Goal: Contribute content

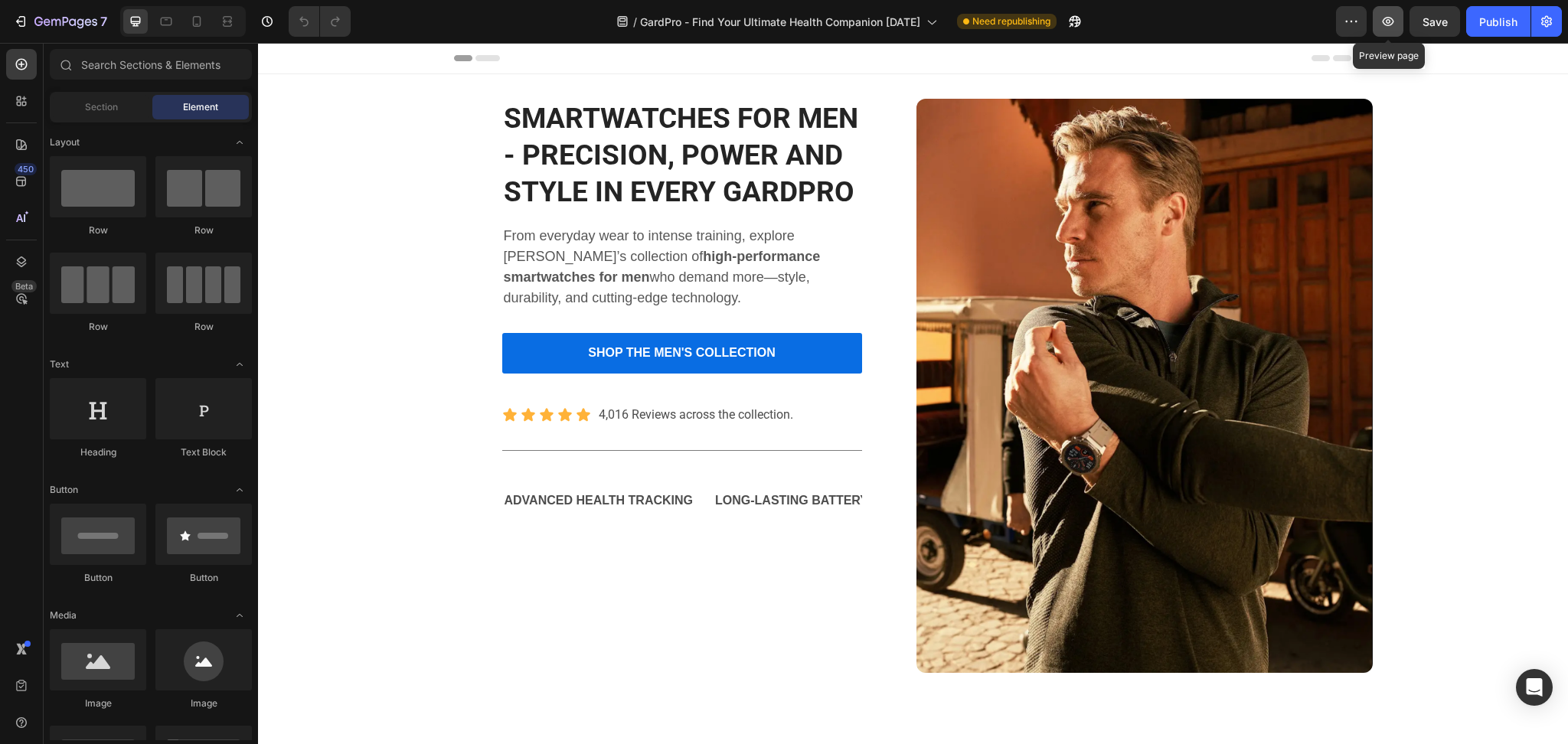
click at [1390, 12] on button "button" at bounding box center [1388, 21] width 31 height 31
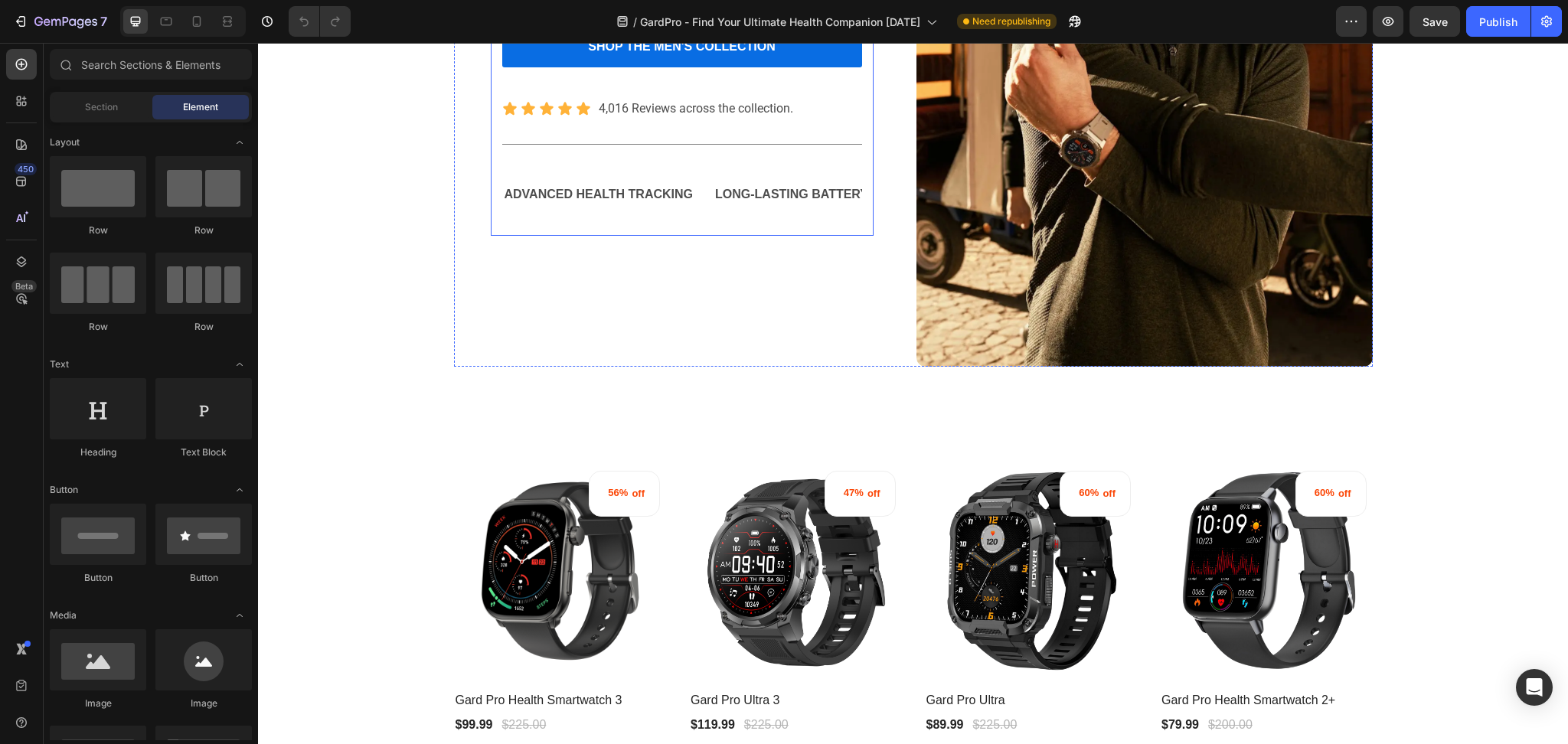
scroll to position [408, 0]
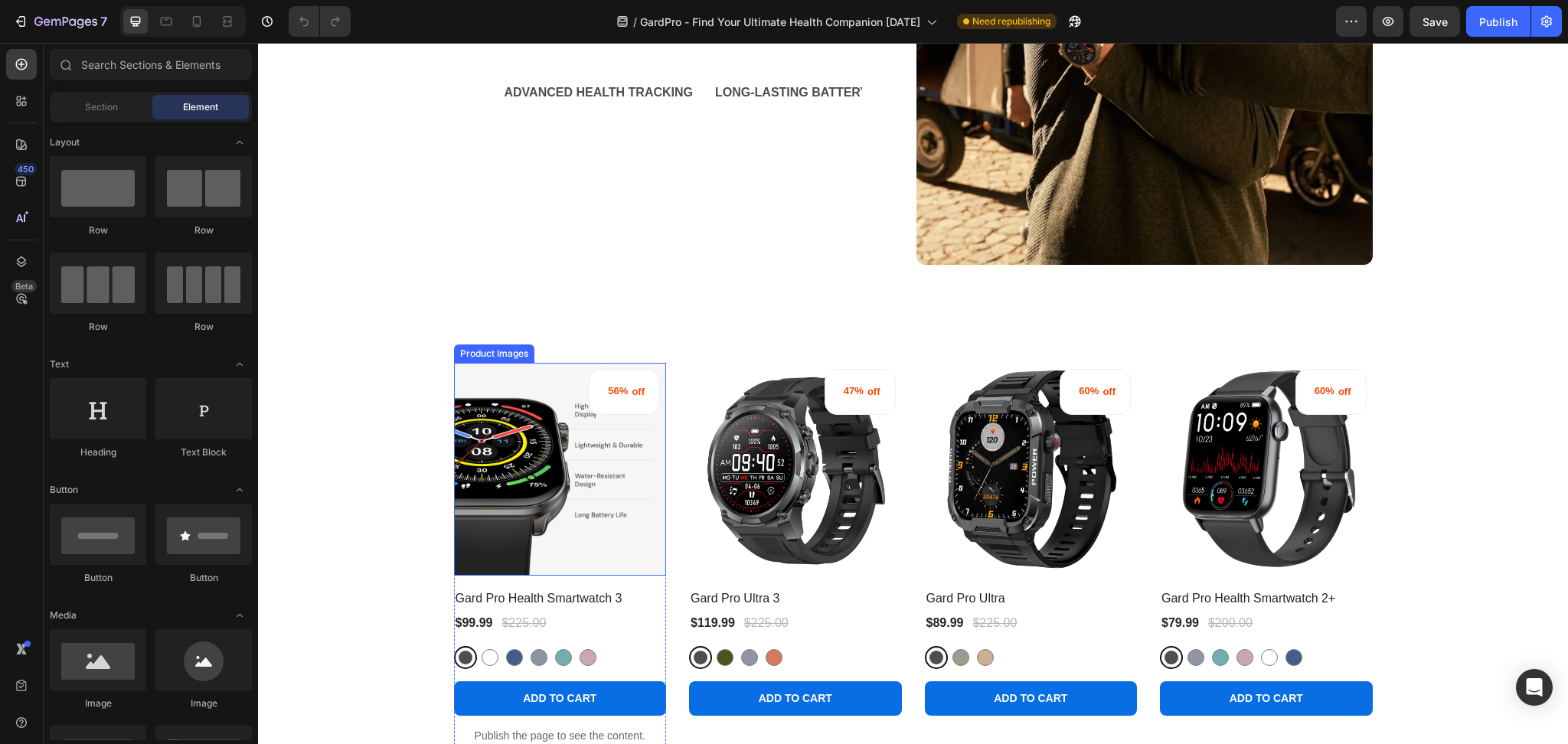
click at [573, 452] on img at bounding box center [561, 468] width 213 height 213
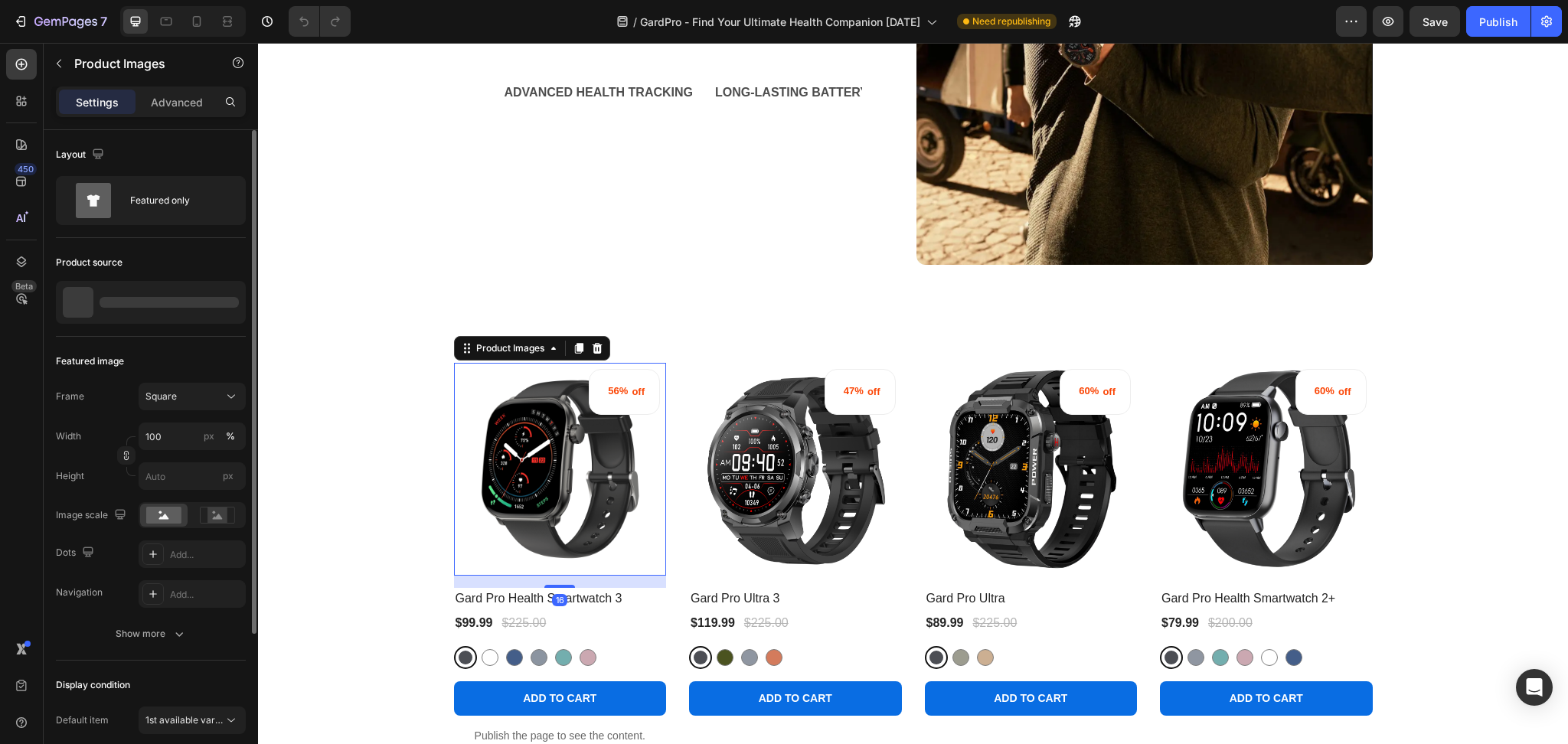
scroll to position [202, 0]
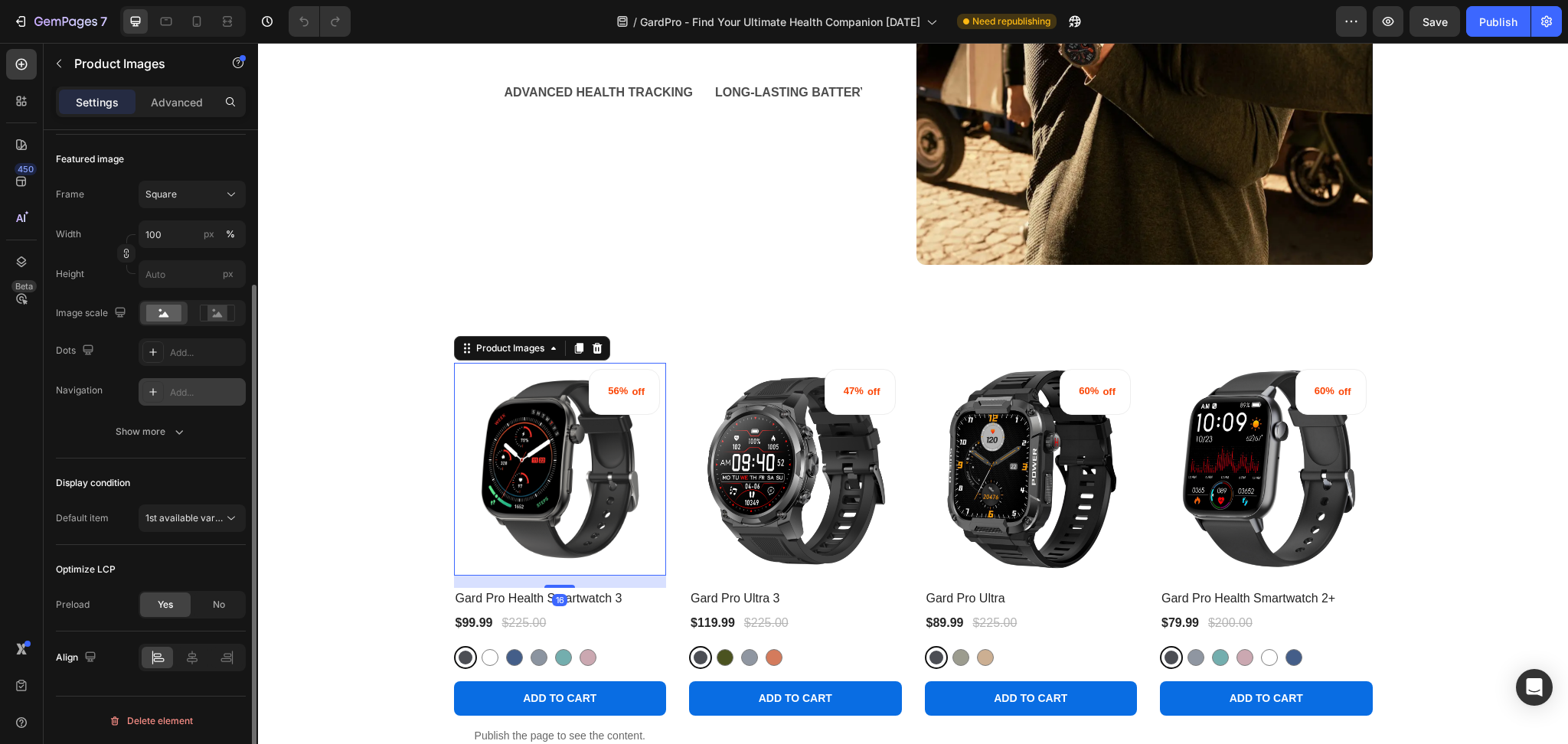
click at [188, 399] on div "Add..." at bounding box center [192, 392] width 107 height 28
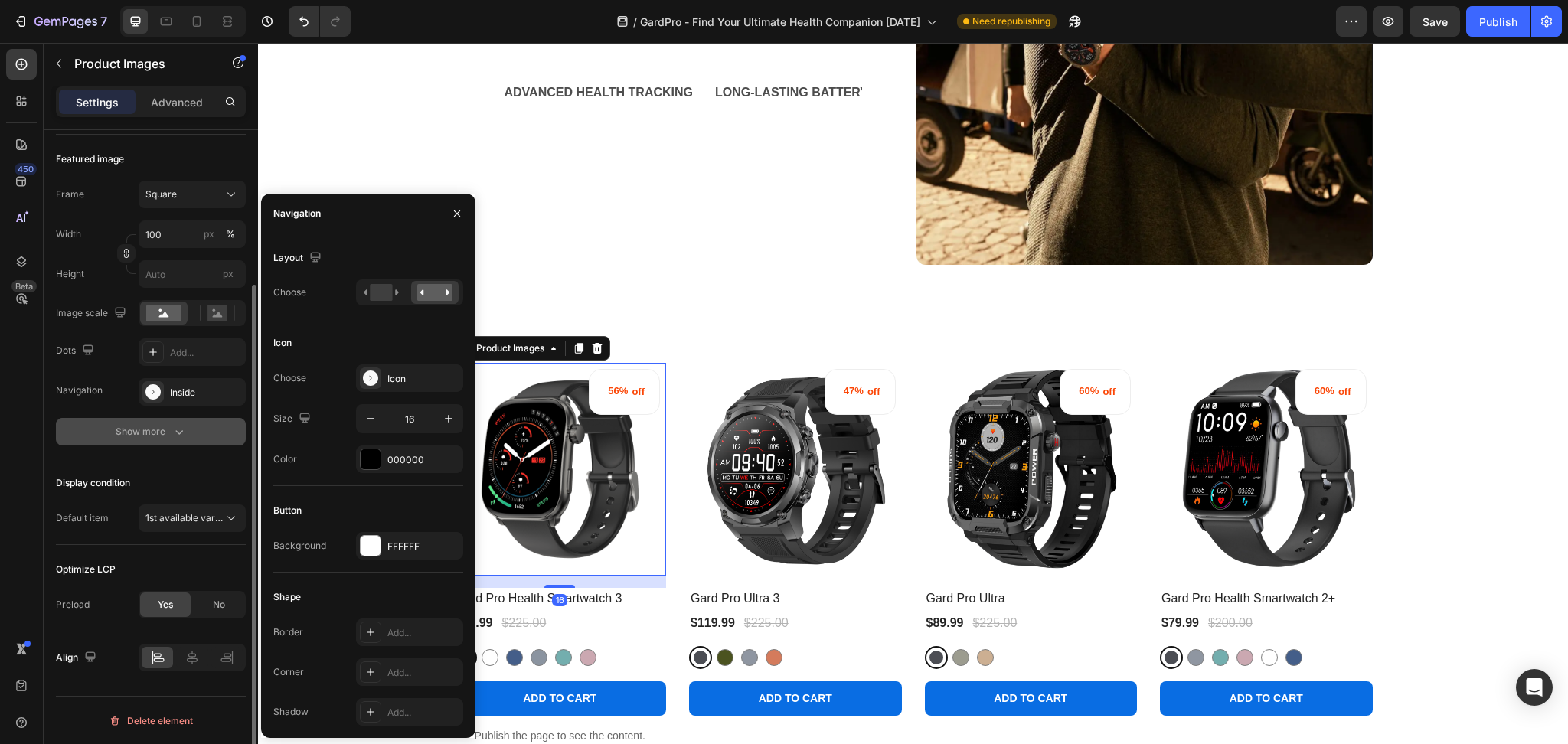
click at [188, 439] on button "Show more" at bounding box center [150, 431] width 190 height 28
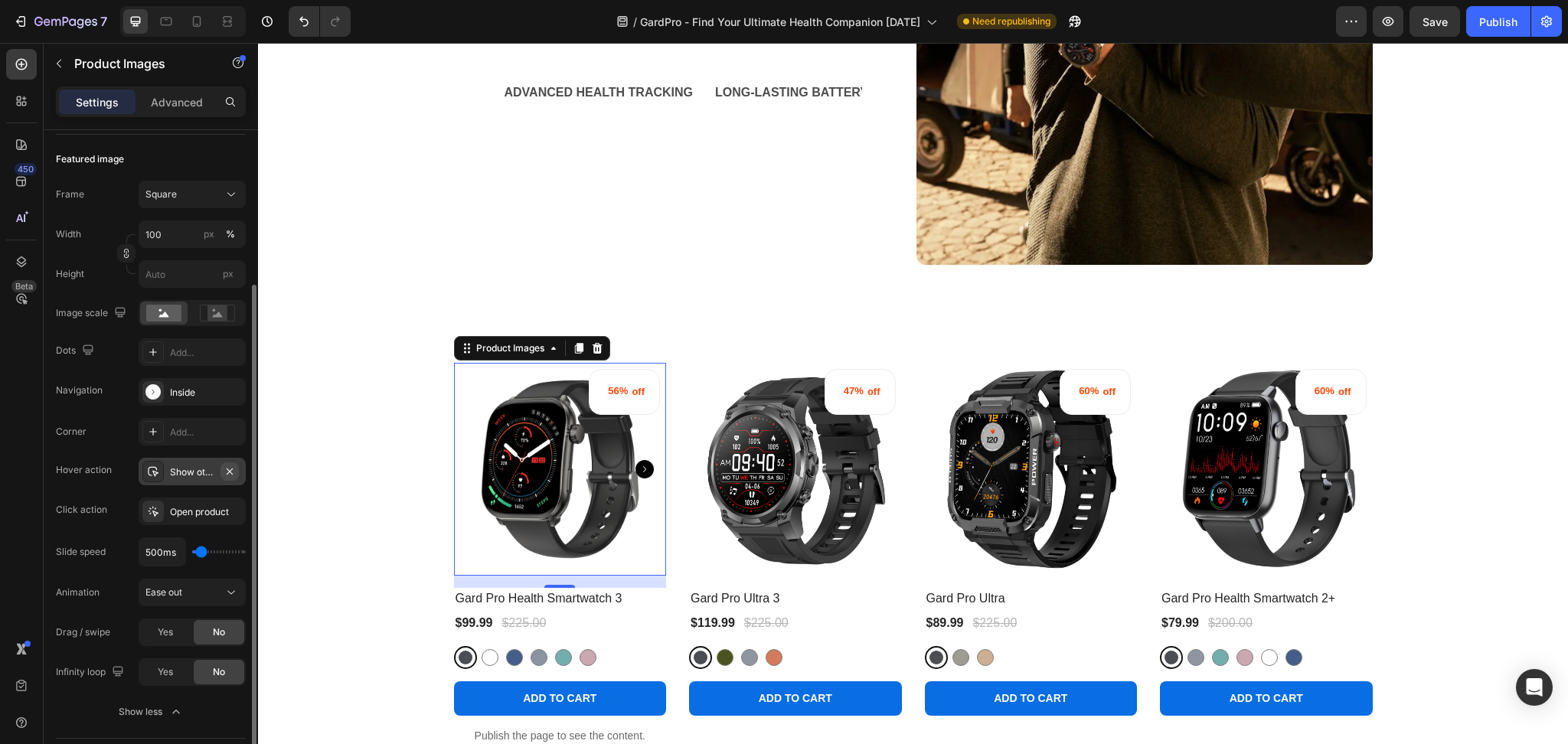
click at [234, 463] on button "button" at bounding box center [230, 472] width 18 height 18
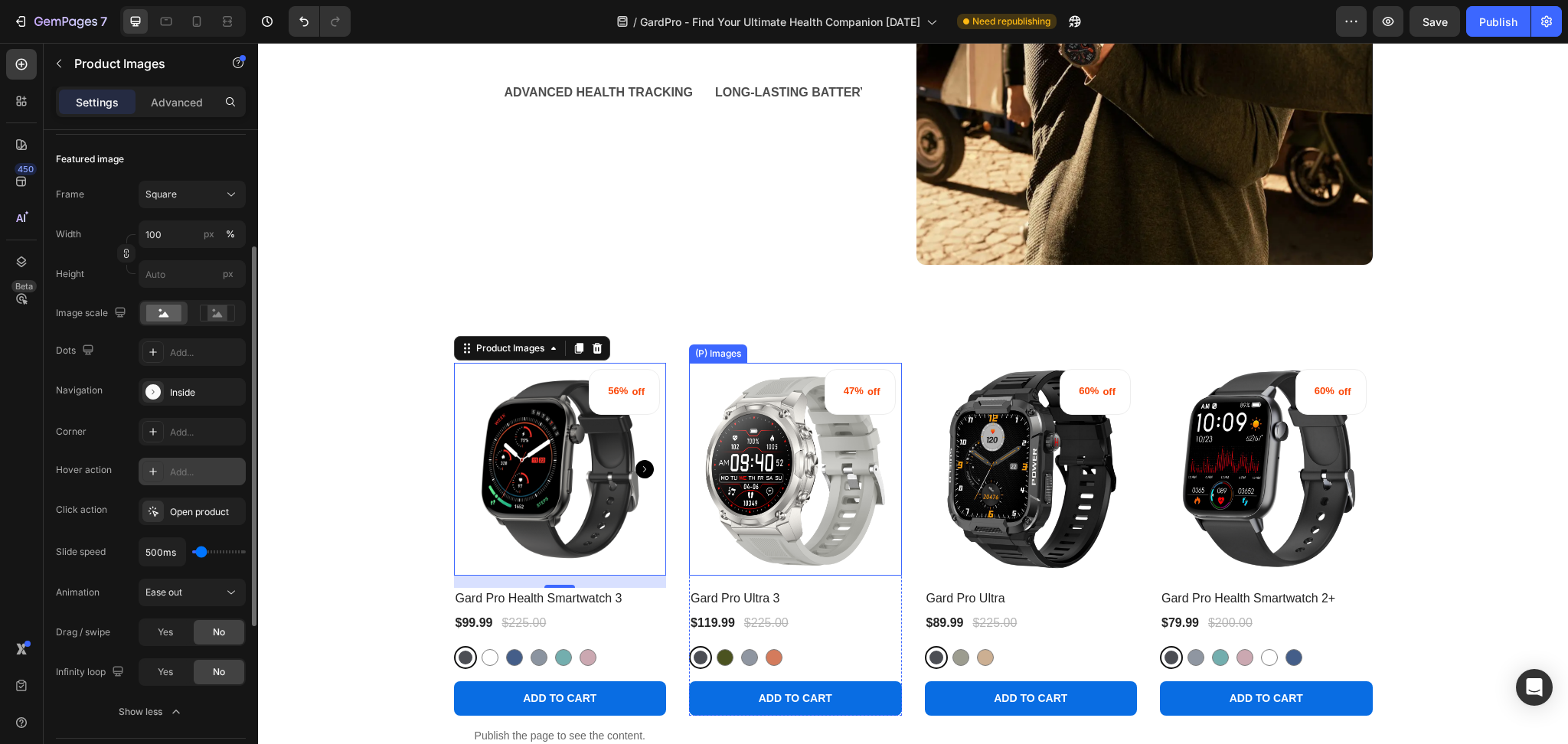
click at [845, 447] on img at bounding box center [795, 468] width 213 height 213
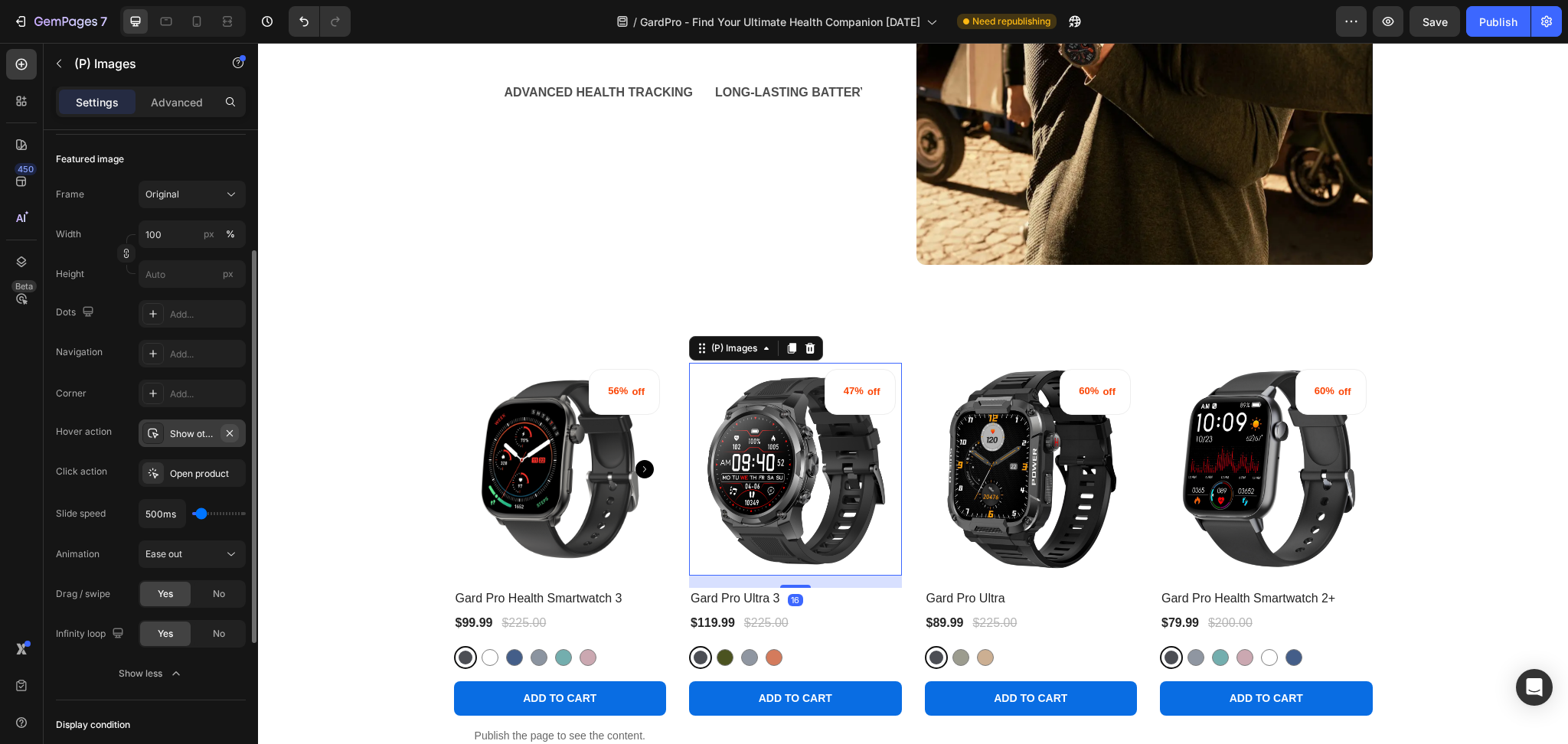
drag, startPoint x: 231, startPoint y: 428, endPoint x: 737, endPoint y: 407, distance: 506.4
click at [231, 428] on icon "button" at bounding box center [230, 433] width 13 height 13
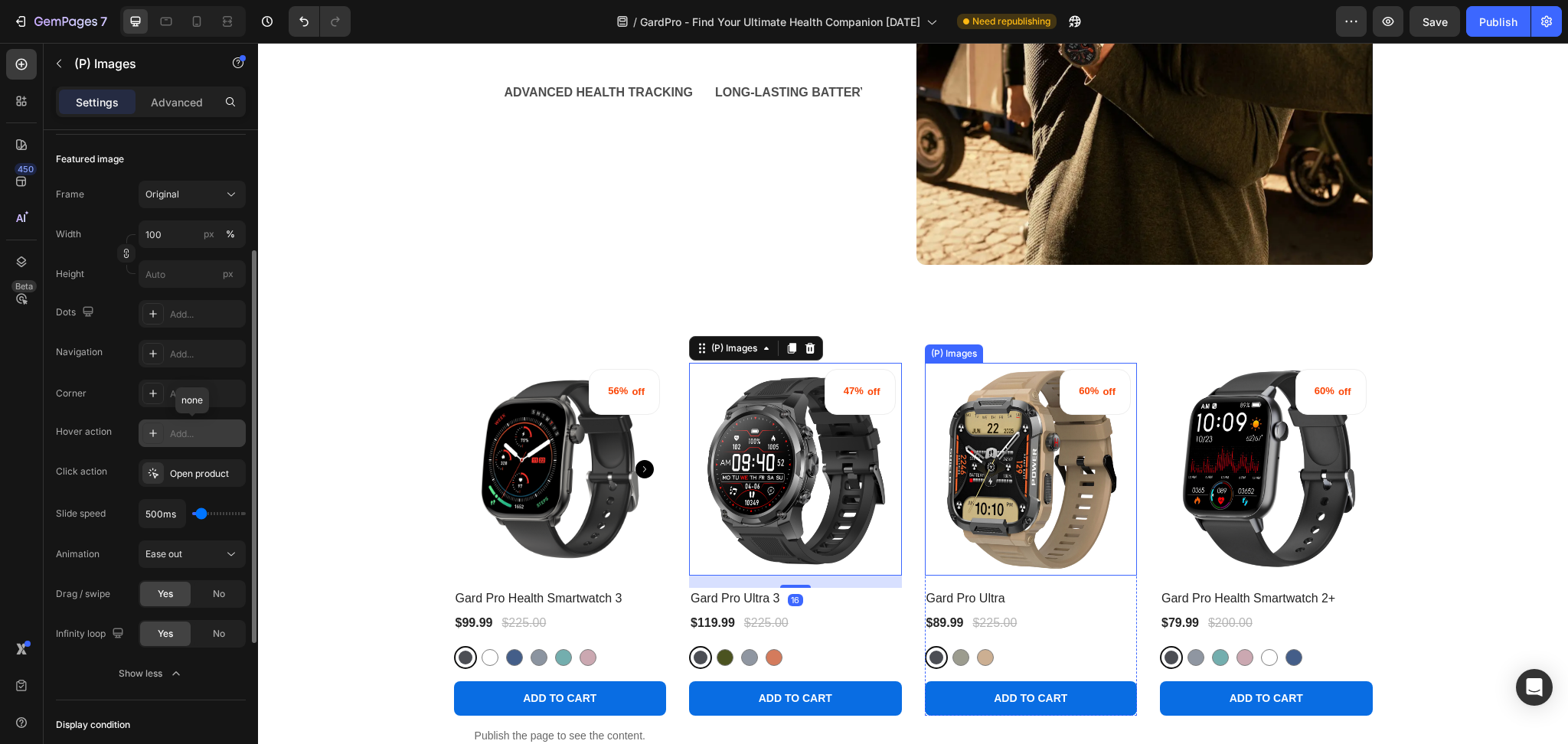
click at [995, 450] on img at bounding box center [1031, 468] width 213 height 213
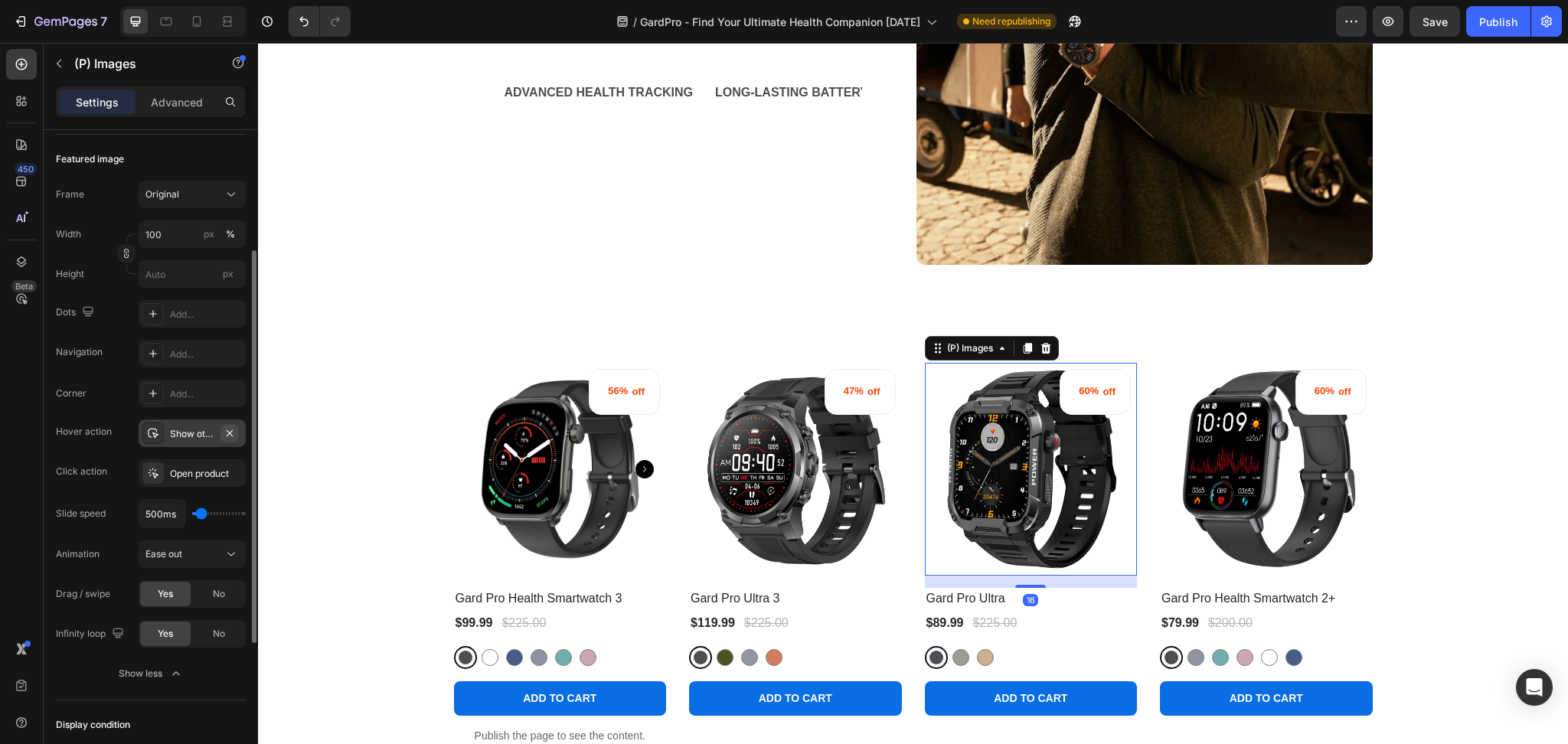
drag, startPoint x: 234, startPoint y: 432, endPoint x: 494, endPoint y: 399, distance: 262.1
click at [234, 432] on icon "button" at bounding box center [230, 433] width 13 height 13
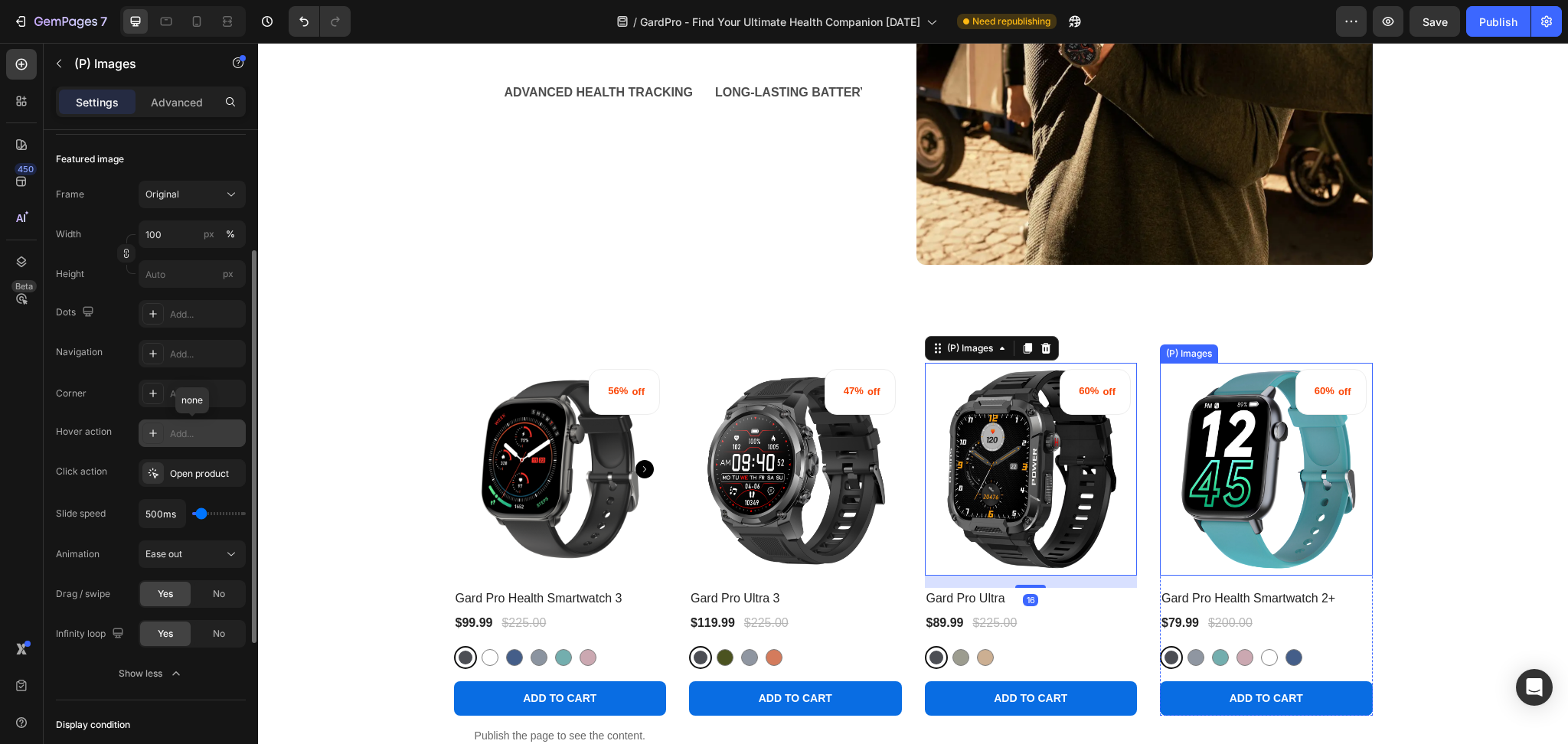
click at [1234, 464] on img at bounding box center [1266, 468] width 213 height 213
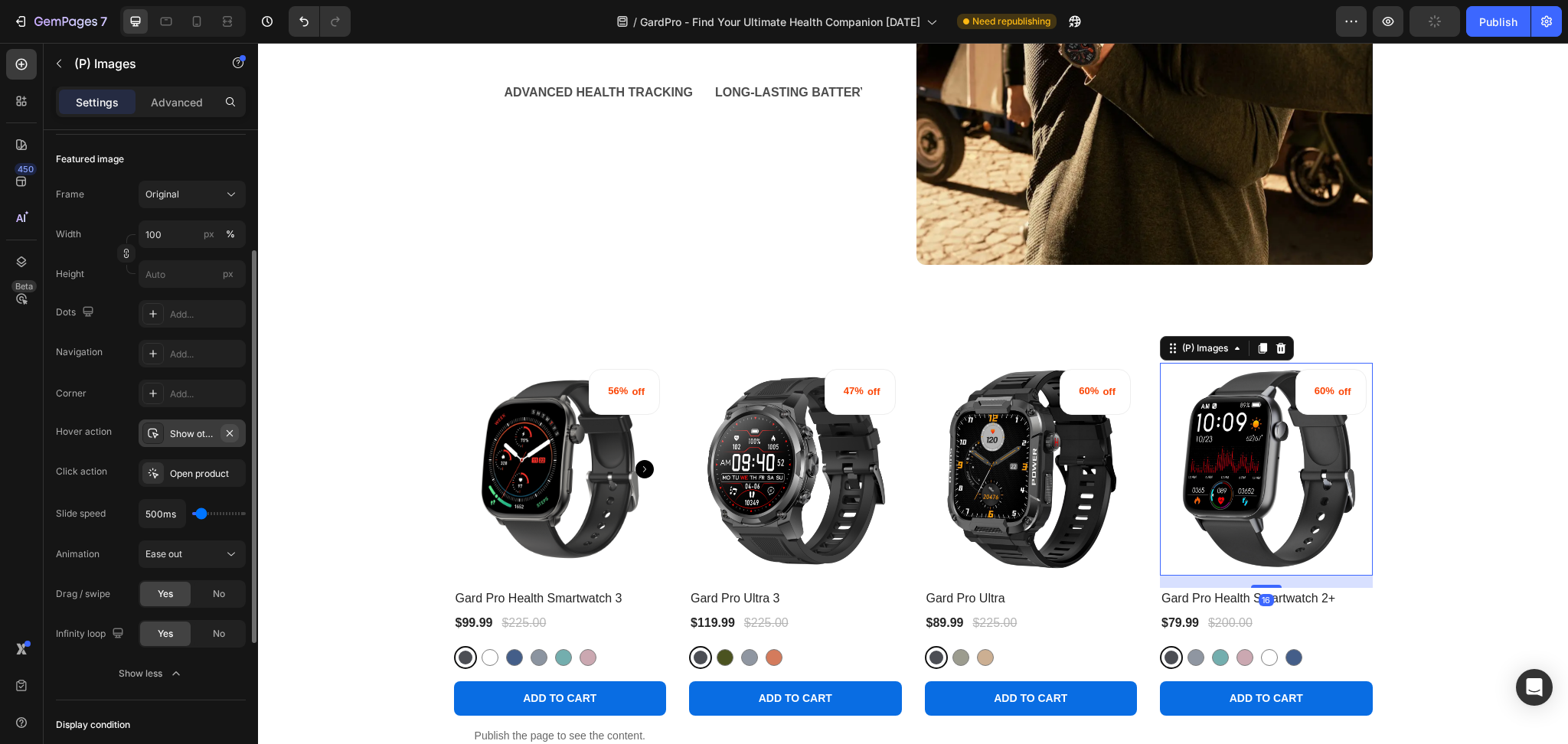
click at [238, 429] on button "button" at bounding box center [230, 433] width 18 height 18
click at [1515, 24] on div "Publish" at bounding box center [1499, 21] width 38 height 16
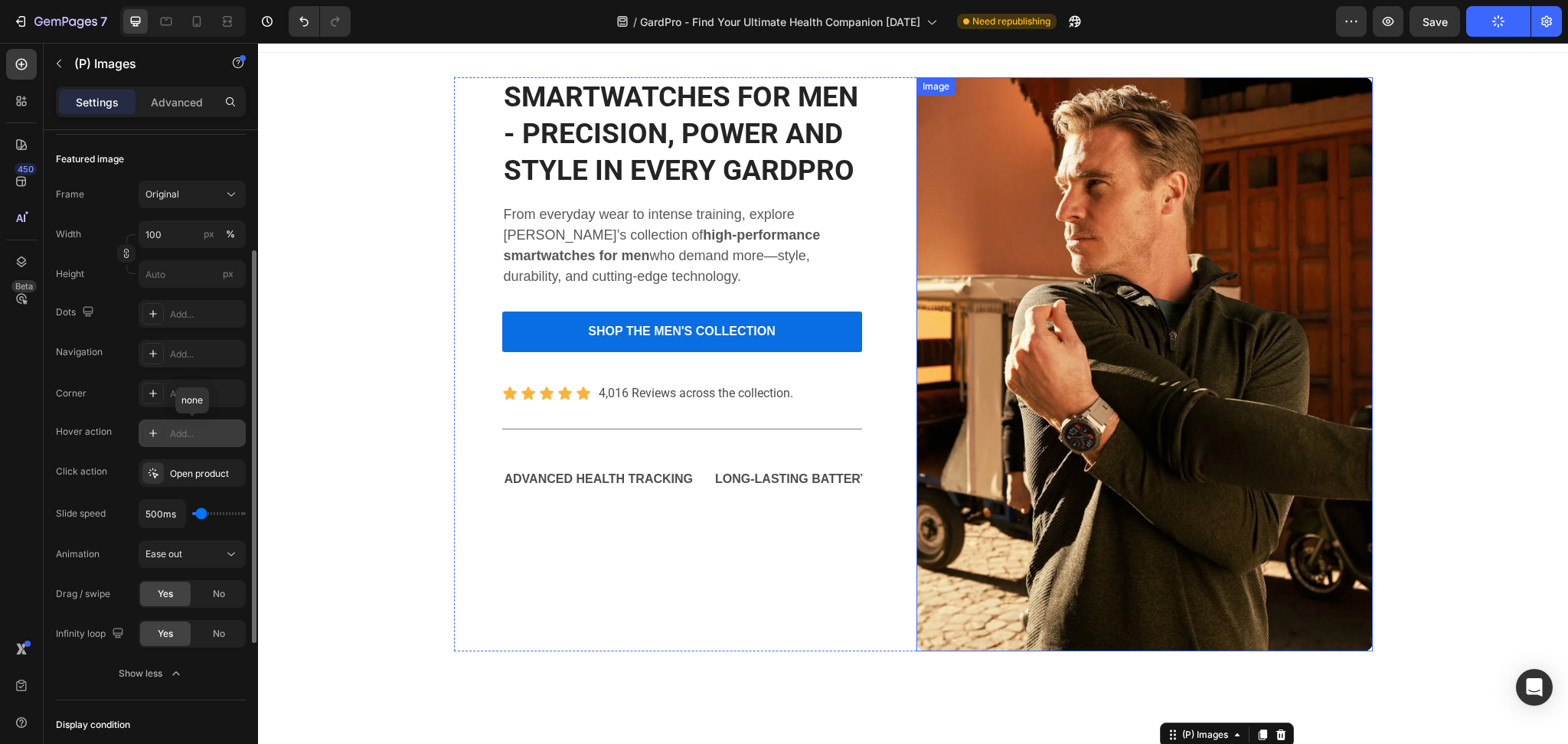
scroll to position [0, 0]
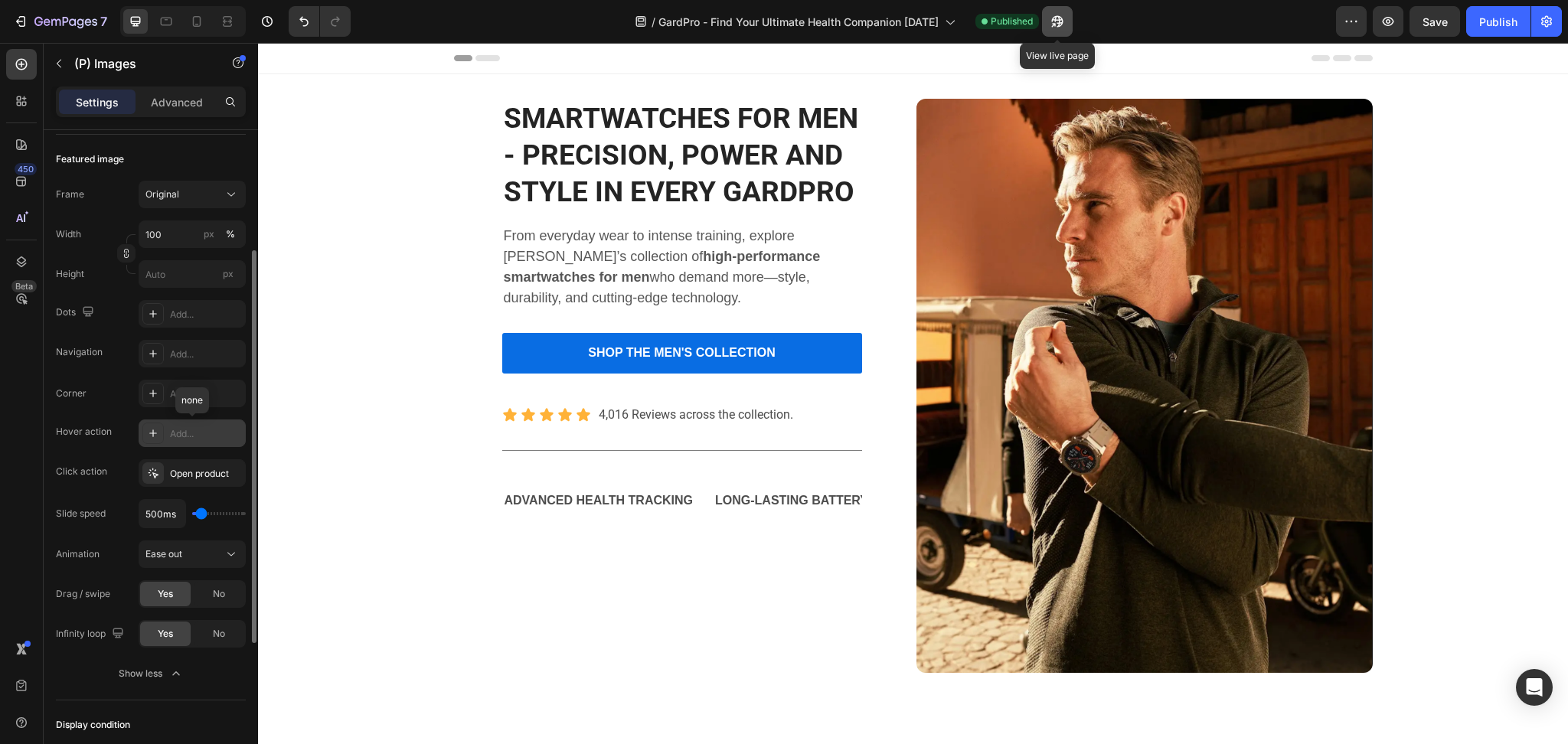
click at [1058, 16] on icon "button" at bounding box center [1058, 22] width 12 height 12
